Goal: Task Accomplishment & Management: Manage account settings

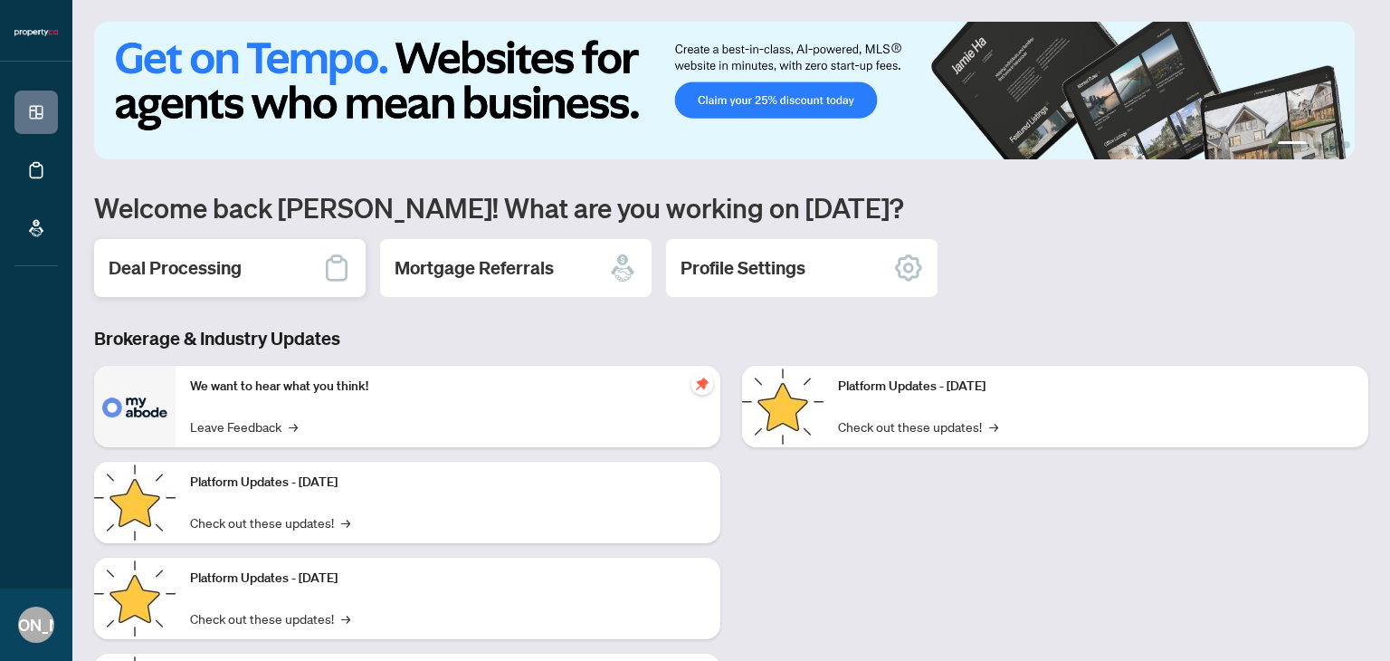
click at [225, 266] on h2 "Deal Processing" at bounding box center [175, 267] width 133 height 25
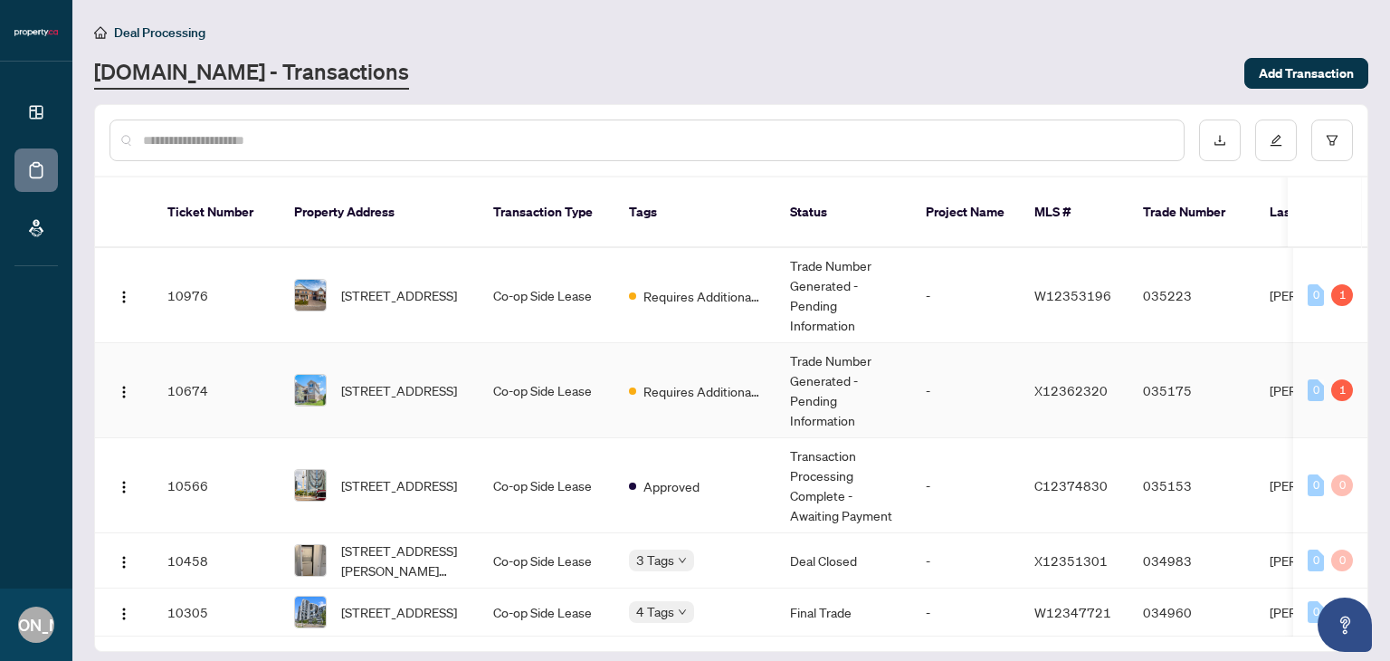
click at [530, 369] on td "Co-op Side Lease" at bounding box center [547, 390] width 136 height 95
